Goal: Transaction & Acquisition: Purchase product/service

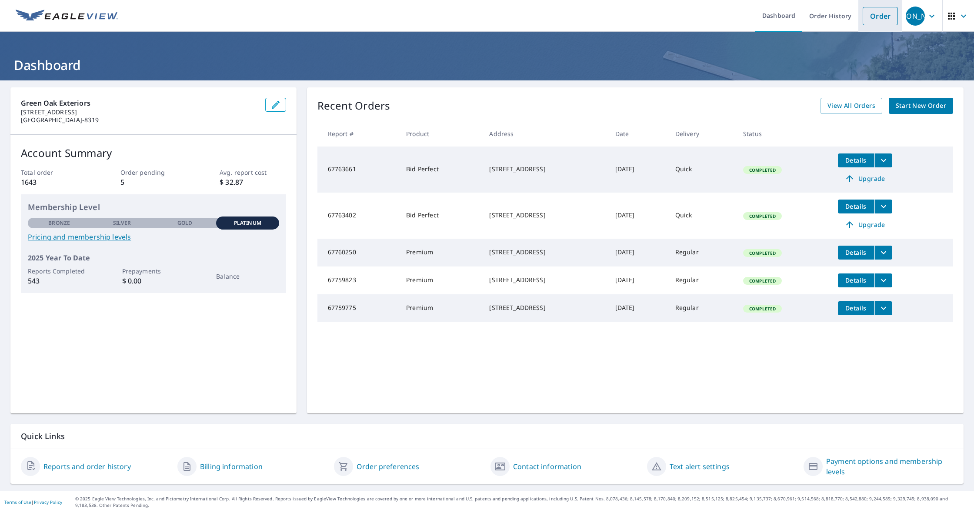
click at [878, 22] on link "Order" at bounding box center [880, 16] width 35 height 18
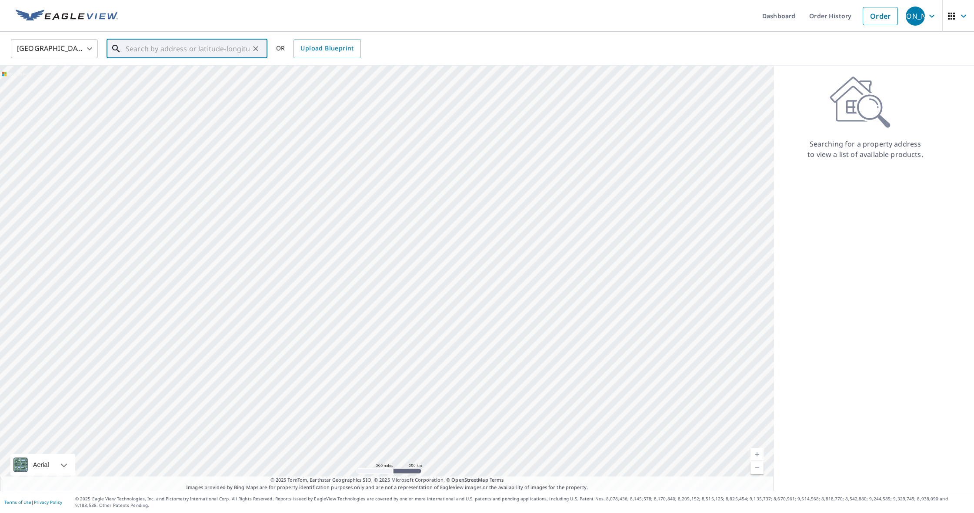
click at [192, 41] on input "text" at bounding box center [188, 49] width 124 height 24
paste input "[STREET_ADDRESS]"
click at [184, 82] on p "[GEOGRAPHIC_DATA]" at bounding box center [192, 83] width 137 height 9
type input "[STREET_ADDRESS]"
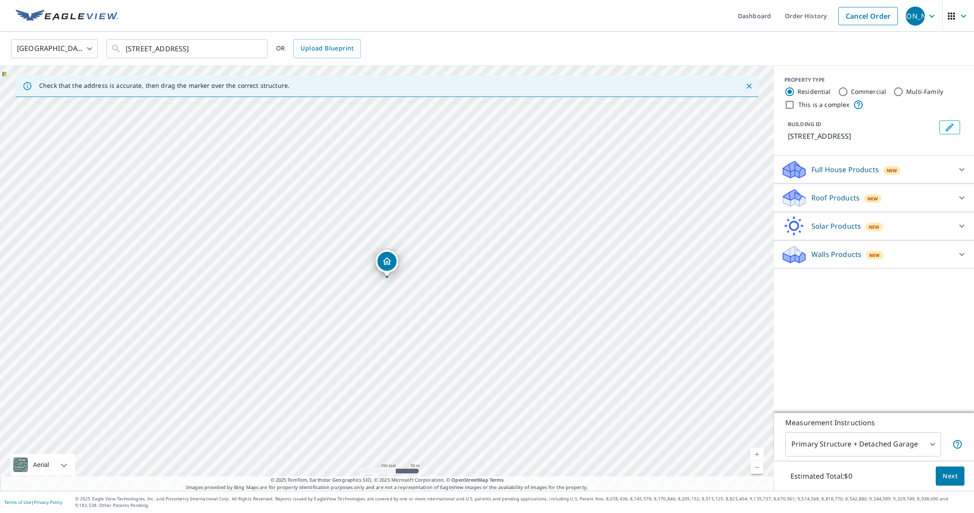
scroll to position [0, 0]
click at [879, 205] on div "Roof Products New" at bounding box center [866, 198] width 171 height 20
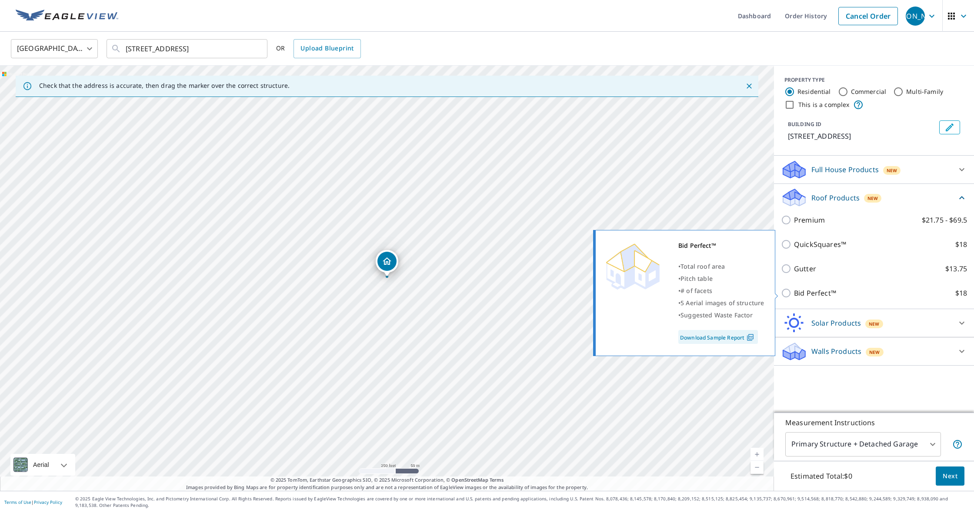
click at [808, 298] on p "Bid Perfect™" at bounding box center [815, 293] width 42 height 10
click at [794, 298] on input "Bid Perfect™ $18" at bounding box center [787, 293] width 13 height 10
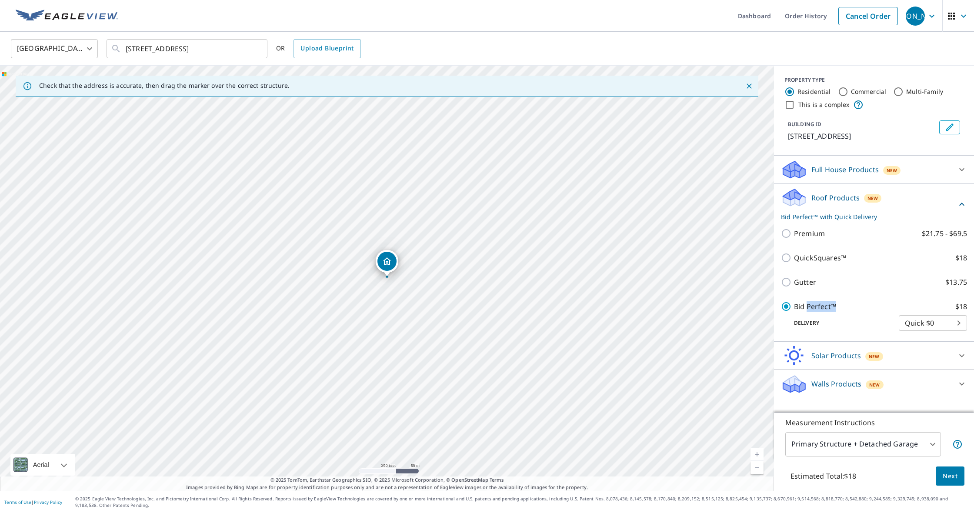
scroll to position [0, 0]
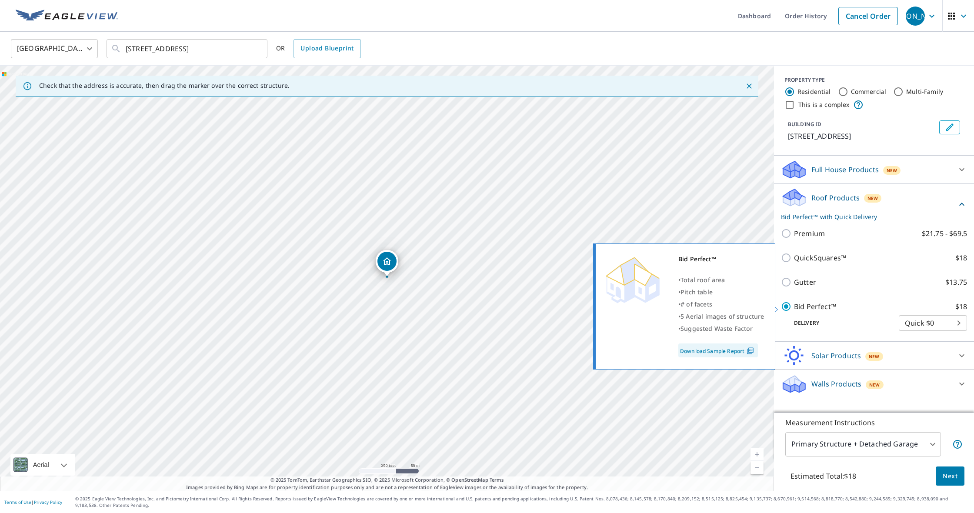
click at [796, 301] on p "Bid Perfect™" at bounding box center [815, 306] width 42 height 10
click at [794, 301] on input "Bid Perfect™ $18" at bounding box center [787, 306] width 13 height 10
checkbox input "false"
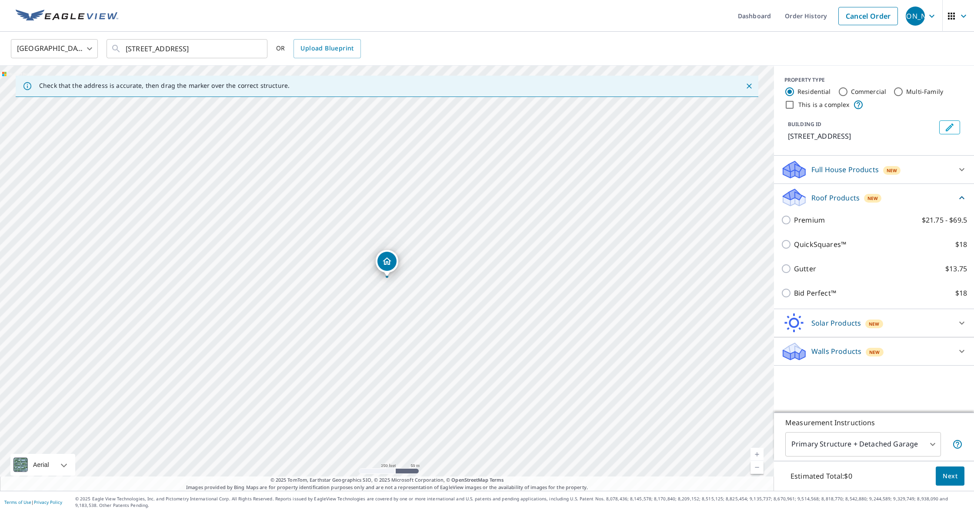
scroll to position [0, 0]
click at [789, 307] on div "Roof Products New Premium $21.75 - $69.5 QuickSquares™ $18 Gutter $13.75 Bid Pe…" at bounding box center [874, 246] width 200 height 125
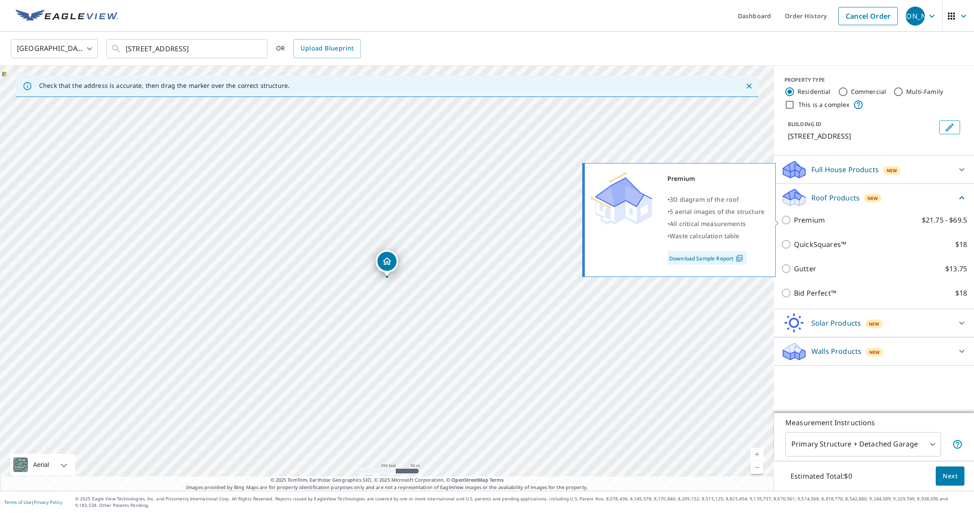
click at [790, 220] on input "Premium $21.75 - $69.5" at bounding box center [787, 220] width 13 height 10
checkbox input "true"
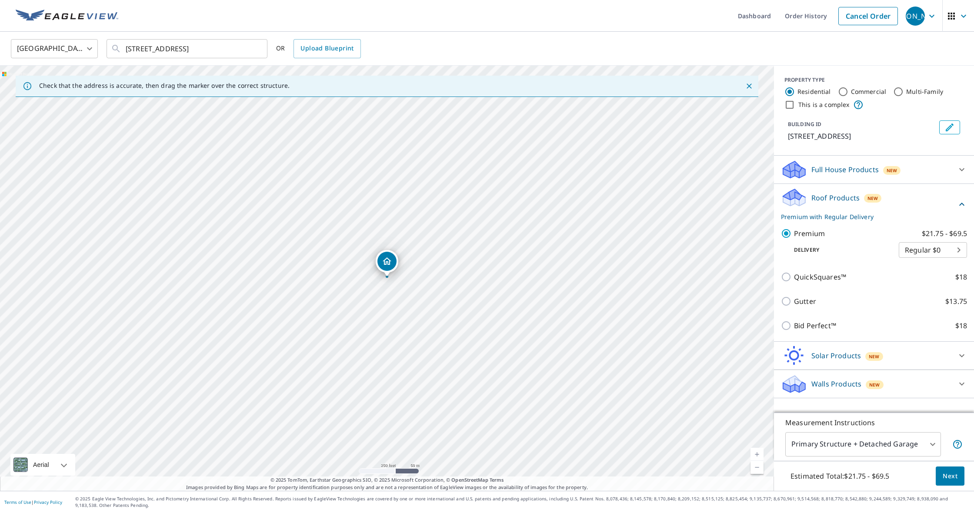
click at [947, 473] on span "Next" at bounding box center [950, 476] width 15 height 11
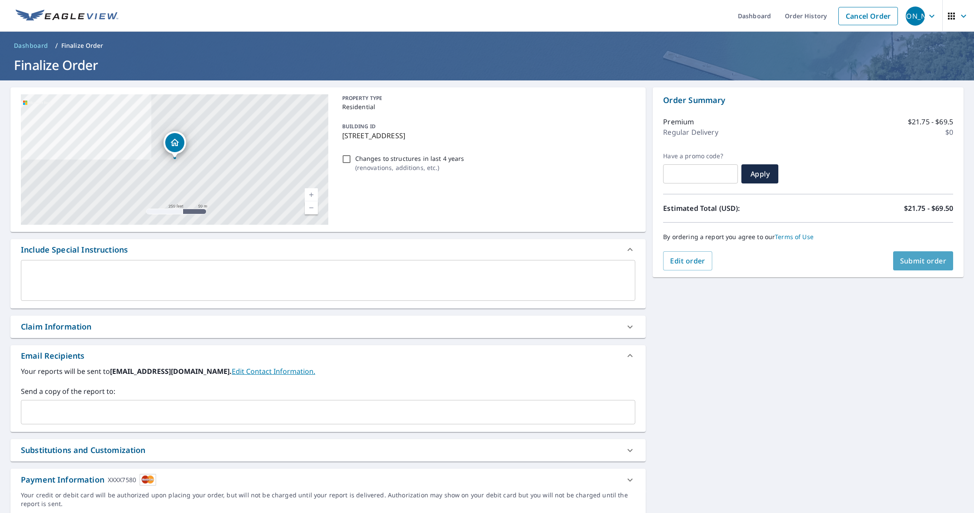
click at [917, 264] on span "Submit order" at bounding box center [923, 261] width 47 height 10
checkbox input "true"
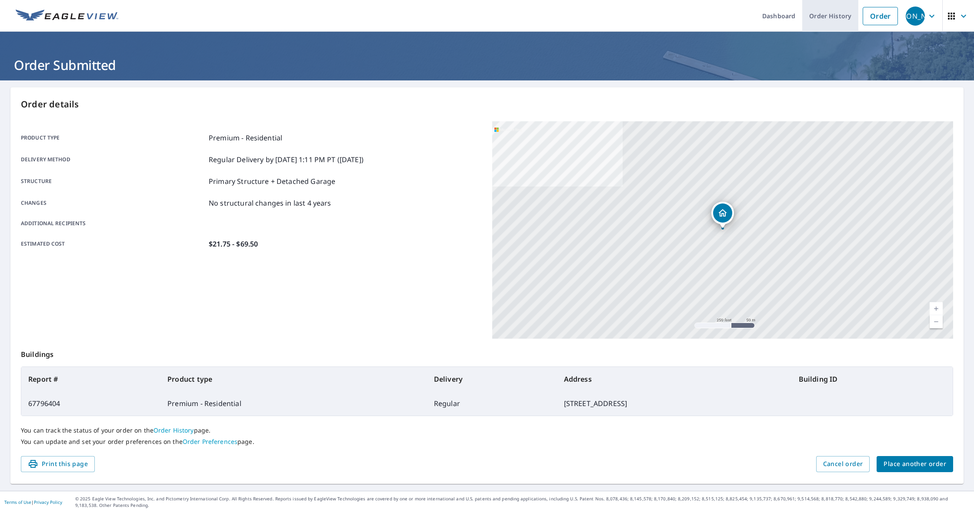
click at [827, 13] on link "Order History" at bounding box center [831, 16] width 56 height 32
